Goal: Task Accomplishment & Management: Manage account settings

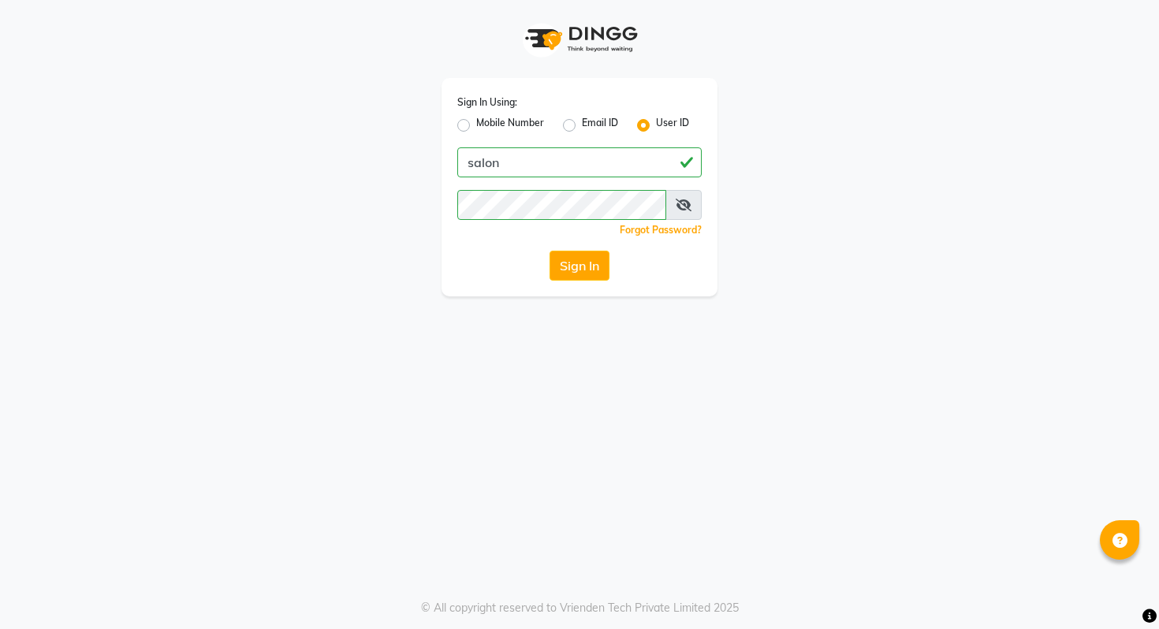
click at [656, 124] on label "User ID" at bounding box center [672, 125] width 33 height 19
click at [656, 124] on input "User ID" at bounding box center [661, 121] width 10 height 10
click at [547, 118] on div "Mobile Number Email ID User ID" at bounding box center [579, 125] width 244 height 19
click at [546, 124] on div "Mobile Number Email ID User ID" at bounding box center [579, 125] width 244 height 19
click at [520, 125] on label "Mobile Number" at bounding box center [510, 125] width 68 height 19
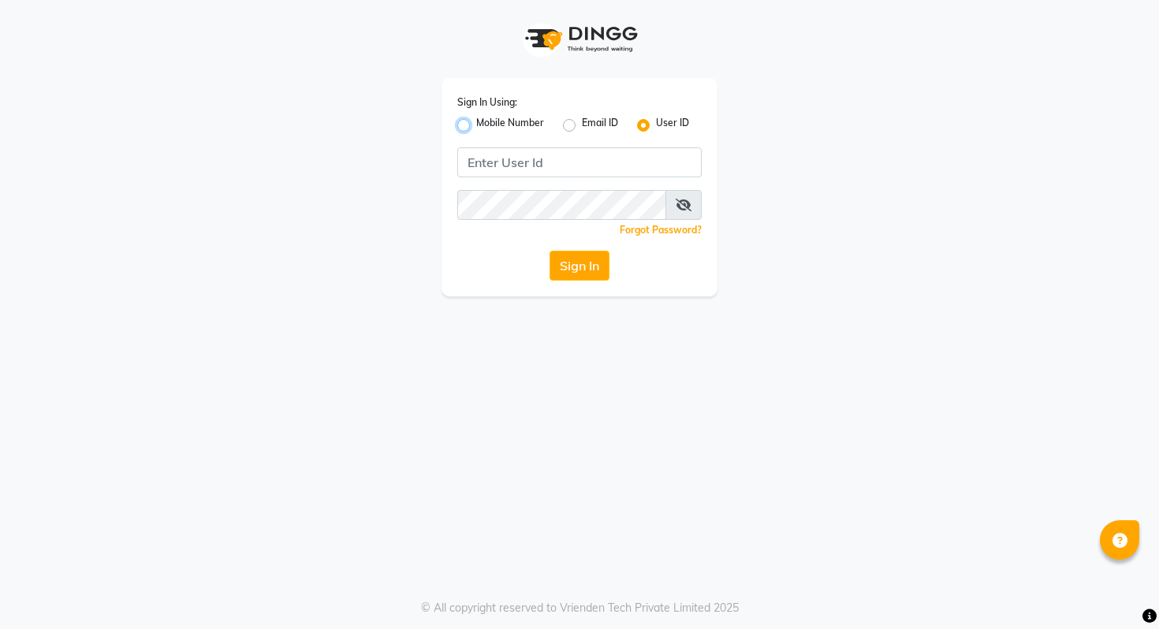
click at [487, 125] on input "Mobile Number" at bounding box center [481, 121] width 10 height 10
radio input "true"
radio input "false"
click at [563, 151] on input "Username" at bounding box center [606, 162] width 192 height 30
type input "9028992840"
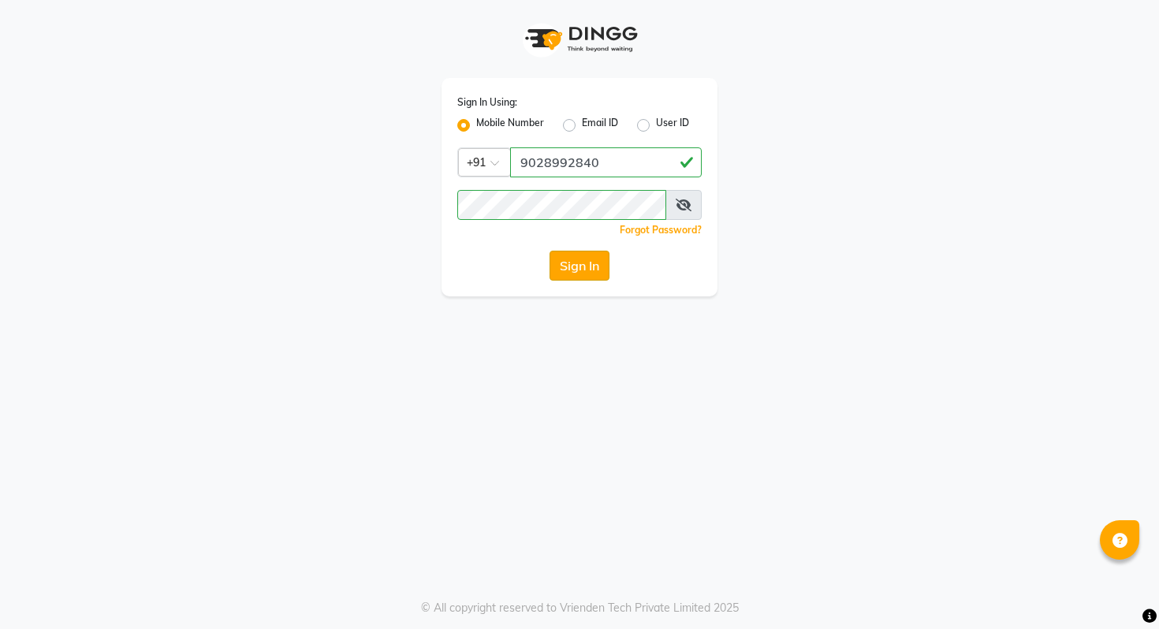
click at [595, 271] on button "Sign In" at bounding box center [580, 266] width 60 height 30
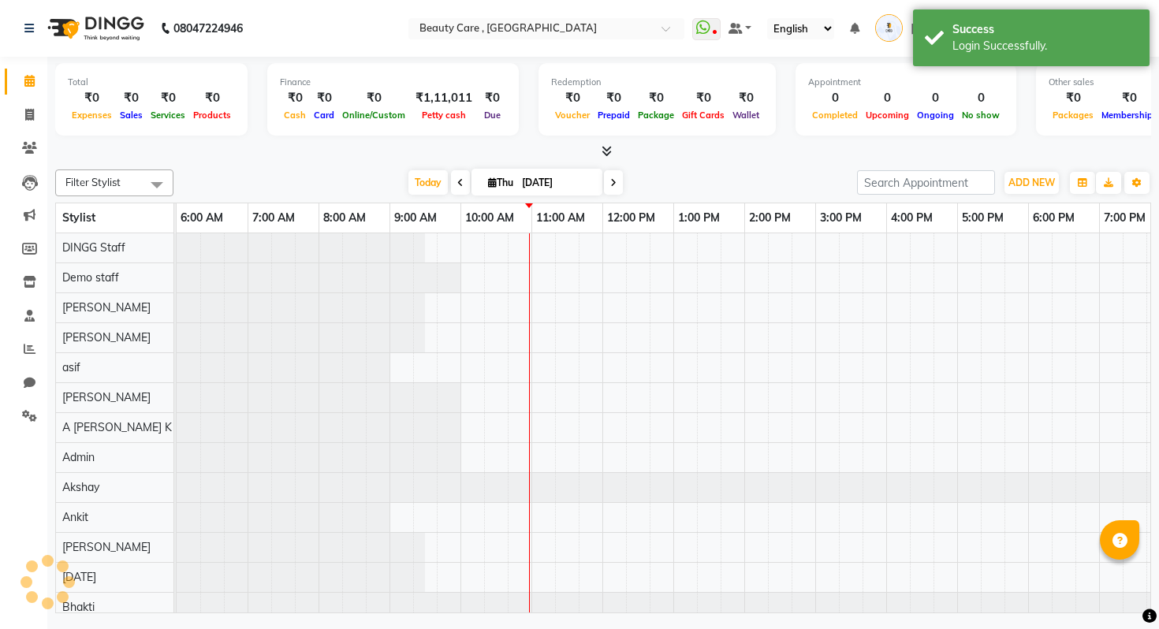
select select "en"
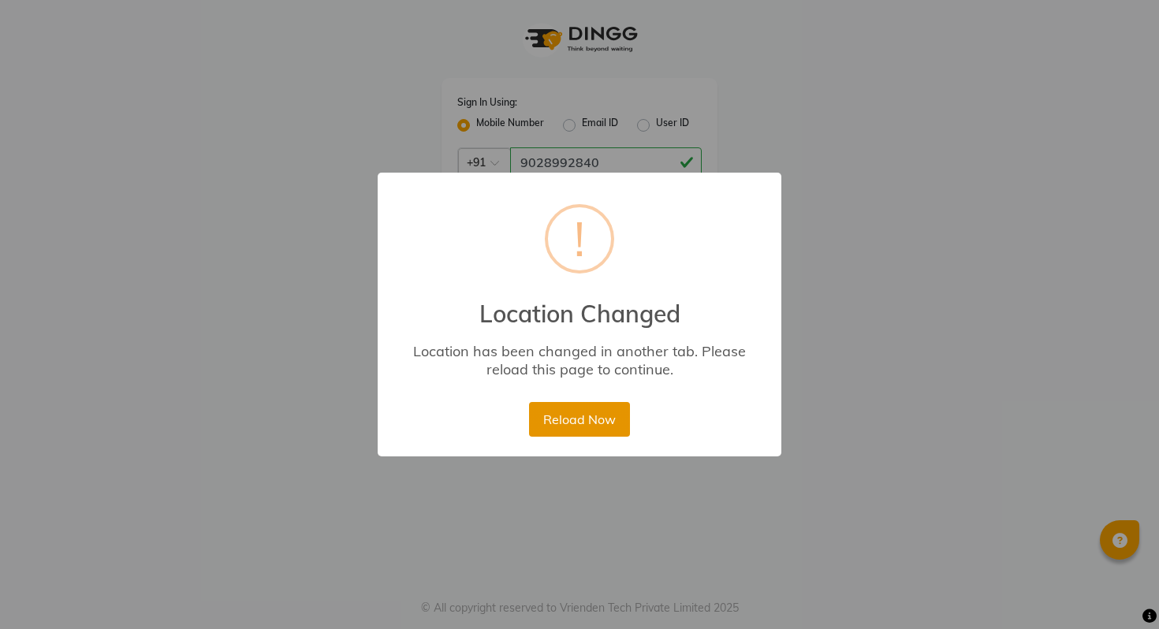
click at [595, 428] on button "Reload Now" at bounding box center [579, 419] width 100 height 35
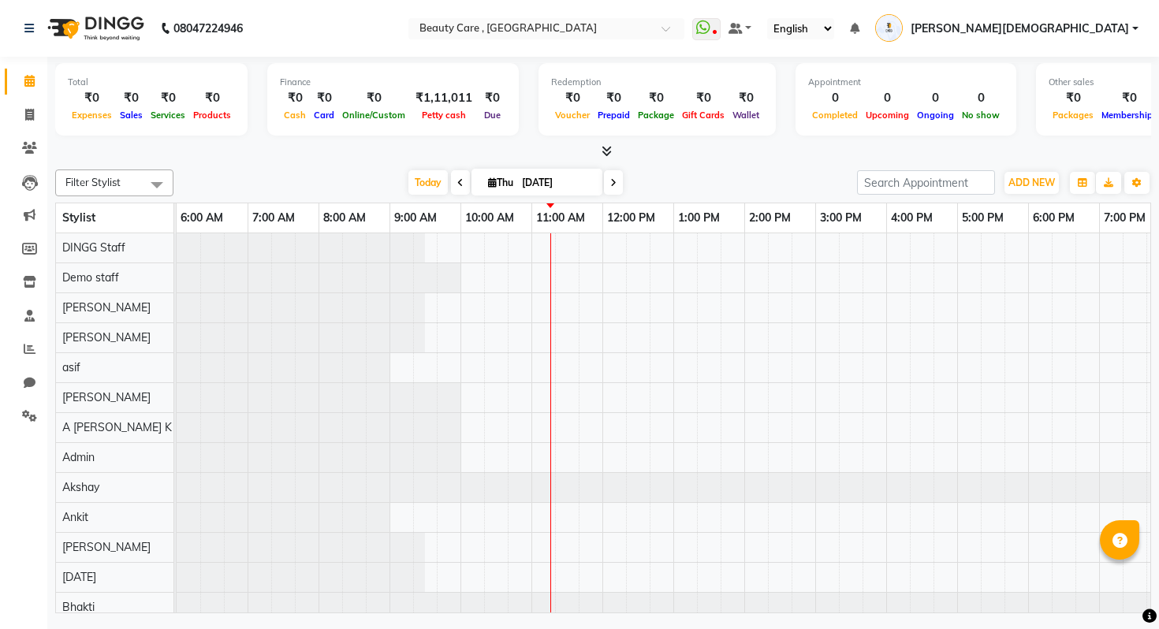
scroll to position [0, 162]
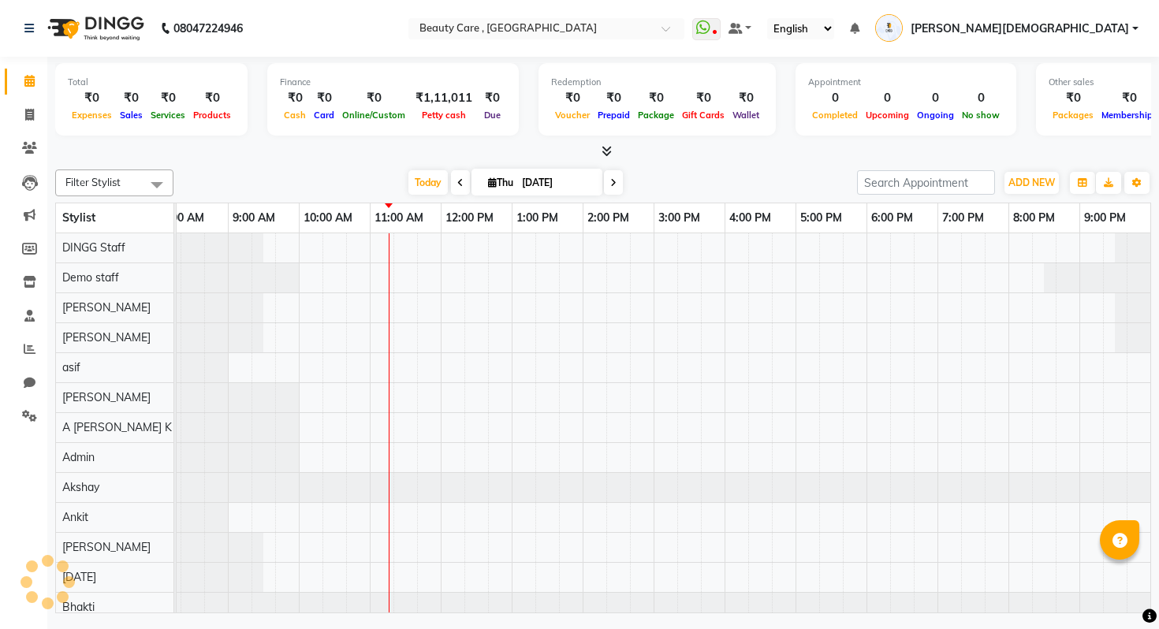
click at [1138, 14] on nav "08047224946 Select Location × Beauty Care , Kandivali East WhatsApp Status ✕ St…" at bounding box center [579, 28] width 1159 height 57
click at [1127, 24] on span "Ankit Jain" at bounding box center [1020, 29] width 218 height 17
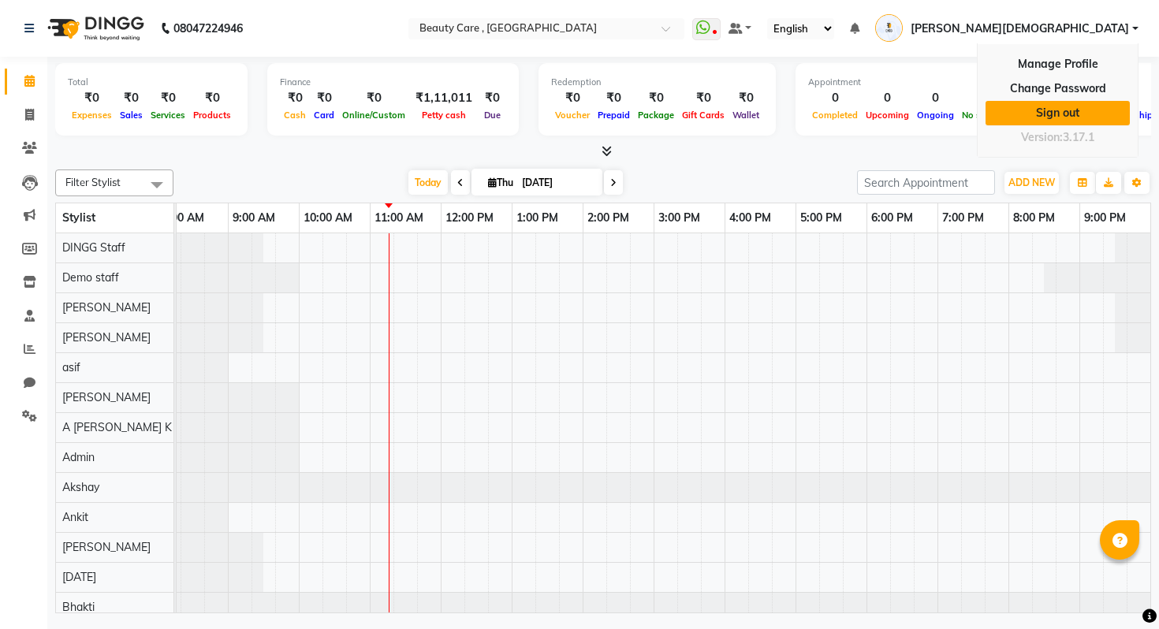
click at [1042, 109] on link "Sign out" at bounding box center [1058, 113] width 144 height 24
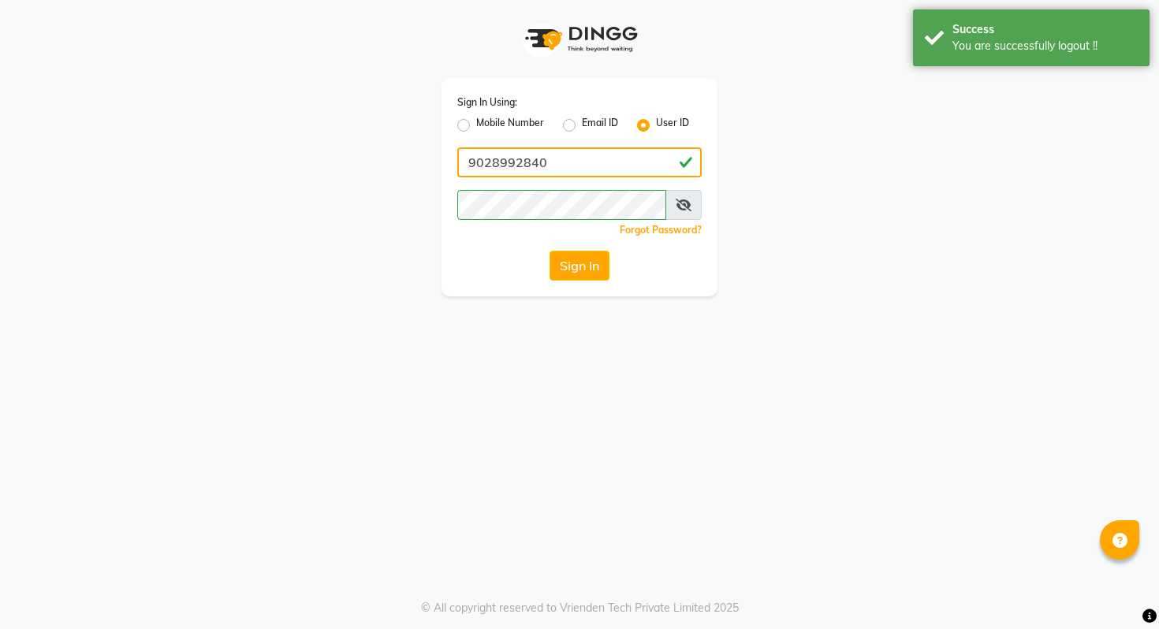
click at [568, 176] on input "9028992840" at bounding box center [579, 162] width 244 height 30
paste input "kapeedsharma003@gmail.com"
type input "kapeedsharma003@gmail.com"
click at [525, 258] on div "Sign In" at bounding box center [579, 266] width 244 height 30
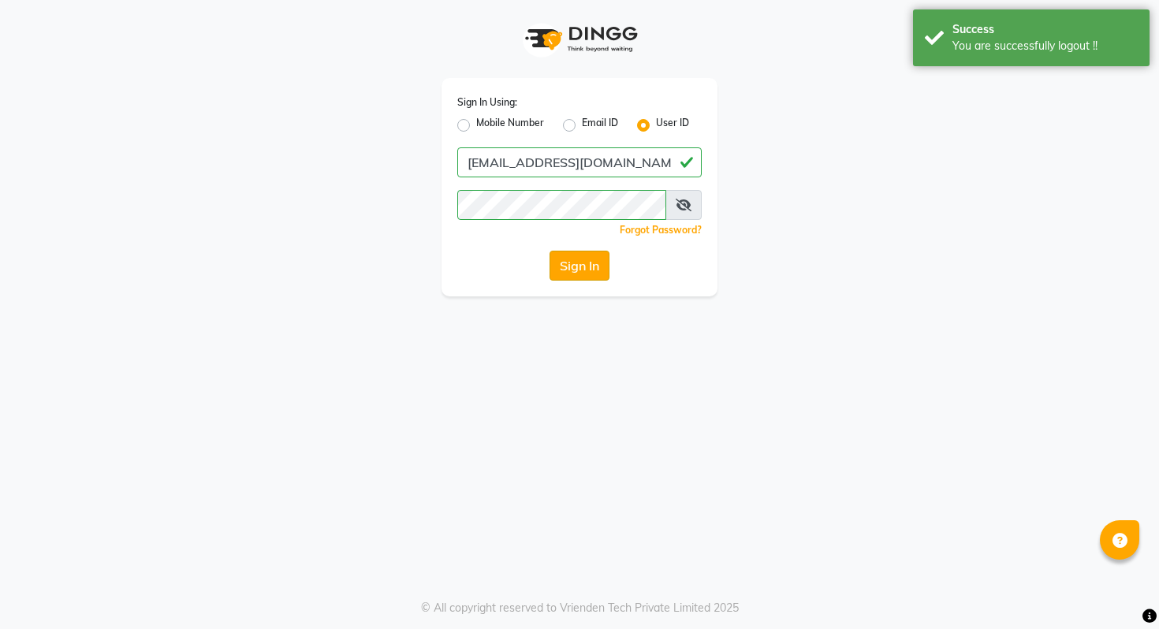
click at [571, 267] on button "Sign In" at bounding box center [580, 266] width 60 height 30
